Goal: Task Accomplishment & Management: Use online tool/utility

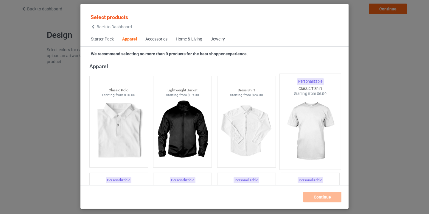
click at [310, 119] on img at bounding box center [310, 132] width 56 height 70
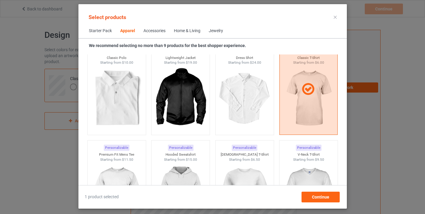
scroll to position [215, 0]
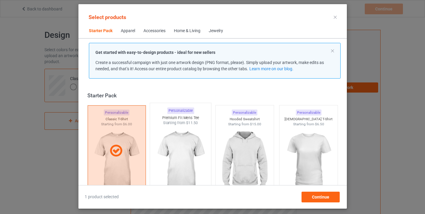
click at [168, 148] on img at bounding box center [180, 161] width 56 height 70
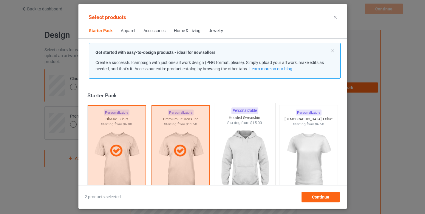
click at [223, 148] on img at bounding box center [244, 161] width 56 height 70
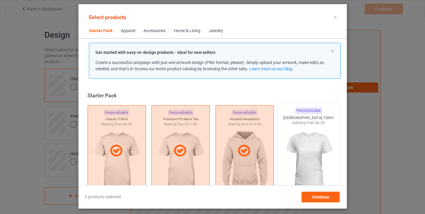
click at [288, 152] on img at bounding box center [308, 161] width 56 height 70
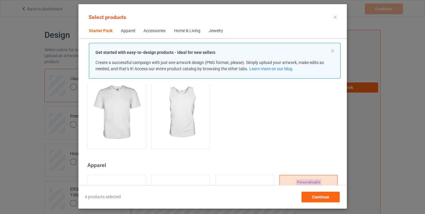
scroll to position [136, 0]
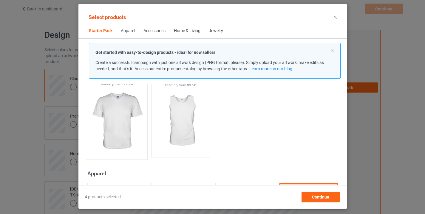
click at [115, 119] on img at bounding box center [116, 121] width 56 height 70
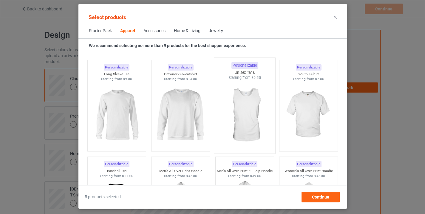
scroll to position [425, 0]
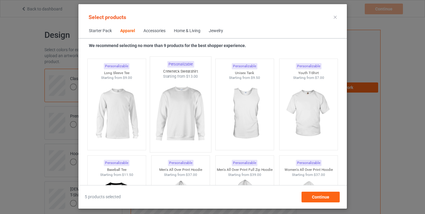
click at [197, 114] on img at bounding box center [180, 114] width 56 height 70
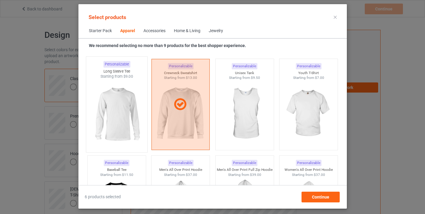
click at [122, 113] on img at bounding box center [116, 114] width 56 height 70
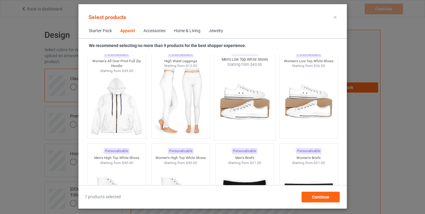
scroll to position [545, 0]
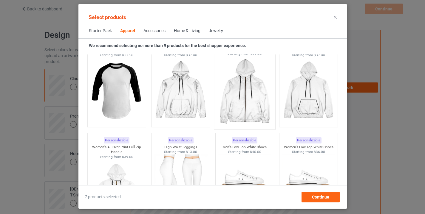
click at [251, 105] on img at bounding box center [244, 91] width 56 height 70
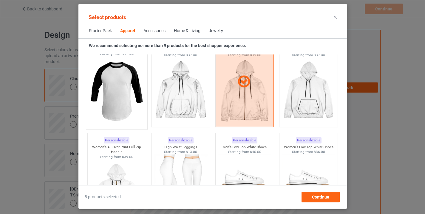
click at [124, 101] on img at bounding box center [116, 91] width 56 height 70
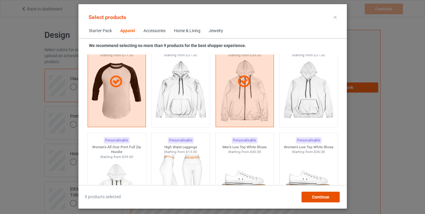
click at [316, 195] on span "Continue" at bounding box center [319, 197] width 17 height 5
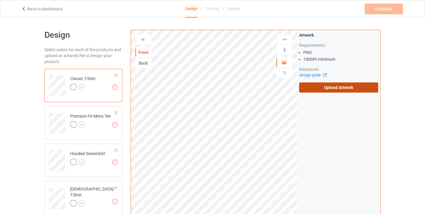
click at [332, 86] on label "Upload Artwork" at bounding box center [338, 88] width 79 height 10
click at [0, 0] on input "Upload Artwork" at bounding box center [0, 0] width 0 height 0
